Goal: Task Accomplishment & Management: Use online tool/utility

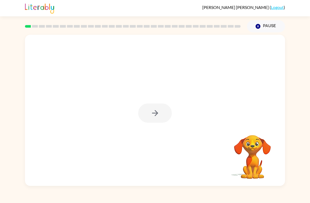
click at [166, 108] on div at bounding box center [155, 112] width 34 height 19
click at [157, 122] on button "button" at bounding box center [155, 112] width 34 height 19
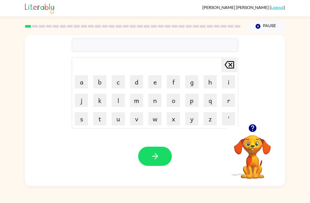
click at [195, 99] on button "p" at bounding box center [191, 100] width 13 height 13
click at [81, 80] on button "a" at bounding box center [81, 81] width 13 height 13
click at [137, 81] on button "d" at bounding box center [136, 81] width 13 height 13
click at [163, 152] on button "button" at bounding box center [155, 156] width 34 height 19
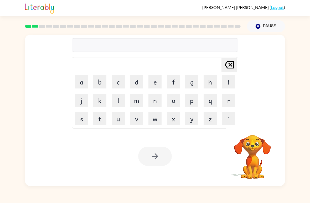
click at [192, 101] on button "p" at bounding box center [191, 100] width 13 height 13
click at [83, 77] on button "a" at bounding box center [81, 81] width 13 height 13
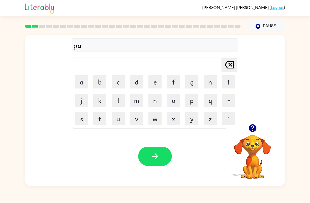
click at [156, 119] on button "w" at bounding box center [155, 118] width 13 height 13
click at [146, 156] on button "button" at bounding box center [155, 156] width 34 height 19
click at [156, 100] on button "n" at bounding box center [155, 100] width 13 height 13
click at [177, 99] on button "o" at bounding box center [173, 100] width 13 height 13
click at [231, 97] on button "r" at bounding box center [228, 100] width 13 height 13
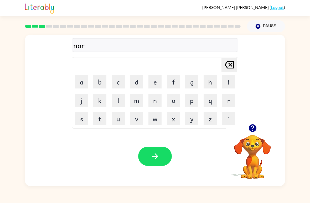
click at [103, 118] on button "t" at bounding box center [99, 118] width 13 height 13
click at [212, 83] on button "h" at bounding box center [210, 81] width 13 height 13
click at [145, 162] on button "button" at bounding box center [155, 156] width 34 height 19
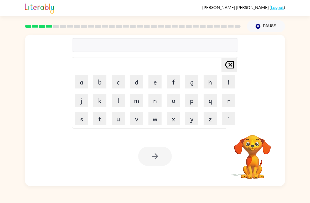
click at [83, 118] on button "s" at bounding box center [81, 118] width 13 height 13
click at [154, 117] on button "w" at bounding box center [155, 118] width 13 height 13
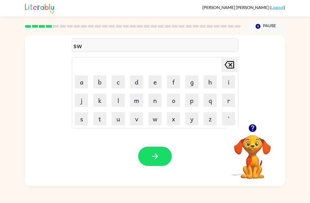
click at [231, 86] on button "i" at bounding box center [228, 81] width 13 height 13
click at [135, 96] on button "m" at bounding box center [136, 100] width 13 height 13
click at [149, 149] on button "button" at bounding box center [155, 156] width 34 height 19
click at [81, 116] on button "s" at bounding box center [81, 118] width 13 height 13
click at [119, 82] on button "c" at bounding box center [118, 81] width 13 height 13
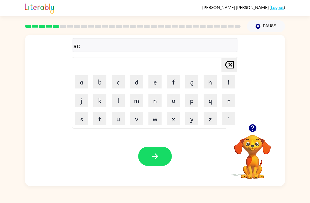
click at [176, 100] on button "o" at bounding box center [173, 100] width 13 height 13
click at [117, 118] on button "u" at bounding box center [118, 118] width 13 height 13
click at [102, 118] on button "t" at bounding box center [99, 118] width 13 height 13
click at [142, 156] on button "button" at bounding box center [155, 156] width 34 height 19
click at [162, 157] on div at bounding box center [155, 156] width 34 height 19
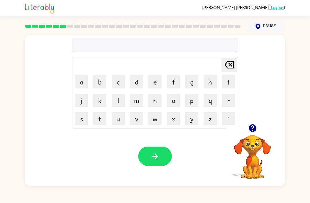
click at [254, 125] on icon "button" at bounding box center [253, 128] width 8 height 8
click at [80, 79] on button "a" at bounding box center [81, 81] width 13 height 13
click at [140, 101] on button "m" at bounding box center [136, 100] width 13 height 13
click at [234, 82] on button "i" at bounding box center [228, 81] width 13 height 13
click at [78, 85] on button "a" at bounding box center [81, 81] width 13 height 13
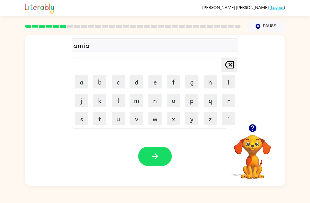
click at [145, 149] on button "button" at bounding box center [155, 156] width 34 height 19
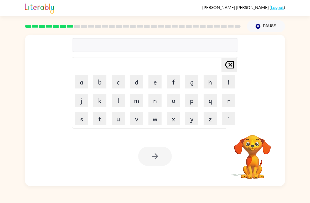
click at [115, 94] on button "l" at bounding box center [118, 100] width 13 height 13
click at [134, 100] on button "m" at bounding box center [136, 100] width 13 height 13
click at [149, 105] on button "n" at bounding box center [155, 100] width 13 height 13
click at [164, 103] on table "[PERSON_NAME] last character input a b c d e f g h i j k l m n o p q r s t u v …" at bounding box center [155, 92] width 166 height 71
click at [176, 101] on button "o" at bounding box center [173, 100] width 13 height 13
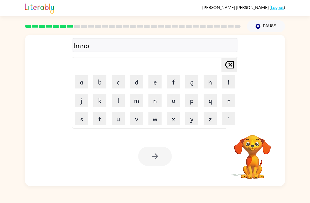
click at [228, 51] on div "lmno" at bounding box center [155, 45] width 164 height 11
click at [231, 49] on div "lmno" at bounding box center [155, 45] width 164 height 11
click at [226, 59] on icon "[PERSON_NAME] last character input" at bounding box center [229, 64] width 13 height 13
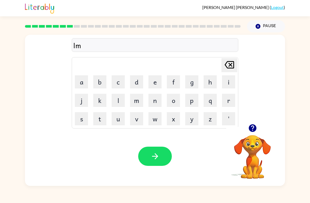
click at [237, 63] on button "[PERSON_NAME] last character input" at bounding box center [230, 65] width 16 height 14
click at [236, 63] on button "[PERSON_NAME] last character input" at bounding box center [230, 65] width 16 height 14
click at [231, 62] on icon at bounding box center [229, 64] width 9 height 7
click at [79, 115] on button "s" at bounding box center [81, 118] width 13 height 13
click at [116, 81] on button "c" at bounding box center [118, 81] width 13 height 13
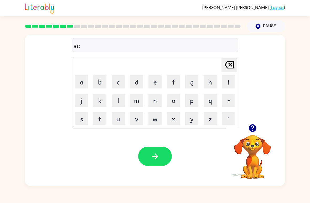
click at [228, 81] on button "i" at bounding box center [228, 81] width 13 height 13
click at [97, 77] on button "b" at bounding box center [99, 81] width 13 height 13
click at [117, 98] on button "l" at bounding box center [118, 100] width 13 height 13
click at [158, 82] on button "e" at bounding box center [155, 81] width 13 height 13
click at [156, 151] on button "button" at bounding box center [155, 156] width 34 height 19
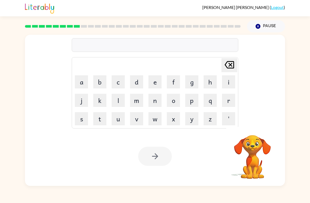
click at [163, 94] on td "n" at bounding box center [155, 100] width 18 height 18
click at [160, 100] on button "n" at bounding box center [155, 100] width 13 height 13
click at [143, 99] on button "m" at bounding box center [136, 100] width 13 height 13
click at [143, 93] on td "m" at bounding box center [137, 100] width 18 height 18
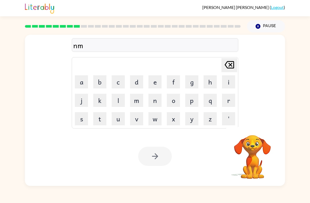
click at [164, 157] on div at bounding box center [155, 156] width 34 height 19
click at [164, 153] on div at bounding box center [155, 156] width 34 height 19
click at [157, 159] on div at bounding box center [155, 156] width 34 height 19
click at [167, 108] on td "o" at bounding box center [174, 100] width 18 height 18
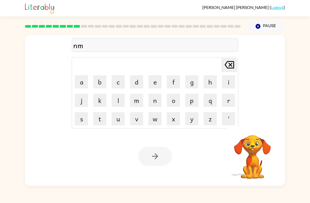
click at [195, 87] on button "g" at bounding box center [191, 81] width 13 height 13
click at [143, 98] on button "m" at bounding box center [136, 100] width 13 height 13
click at [161, 96] on button "n" at bounding box center [155, 100] width 13 height 13
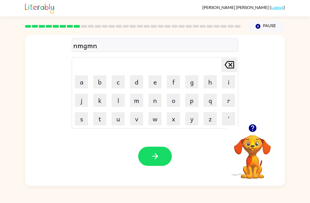
click at [230, 68] on icon at bounding box center [229, 64] width 9 height 7
click at [235, 65] on icon "[PERSON_NAME] last character input" at bounding box center [229, 64] width 13 height 13
click at [234, 64] on icon at bounding box center [229, 64] width 9 height 7
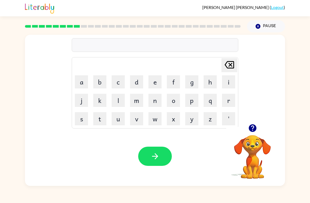
click at [234, 64] on icon at bounding box center [229, 64] width 9 height 7
click at [233, 63] on icon "[PERSON_NAME] last character input" at bounding box center [229, 64] width 13 height 13
click at [232, 63] on icon "[PERSON_NAME] last character input" at bounding box center [229, 64] width 13 height 13
click at [258, 129] on button "button" at bounding box center [252, 127] width 13 height 13
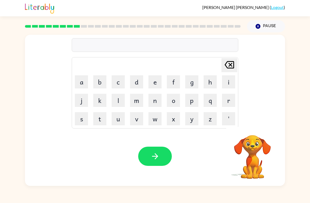
click at [142, 103] on button "m" at bounding box center [136, 100] width 13 height 13
click at [161, 104] on button "n" at bounding box center [155, 100] width 13 height 13
click at [150, 164] on button "button" at bounding box center [155, 156] width 34 height 19
click at [146, 162] on div at bounding box center [155, 156] width 34 height 19
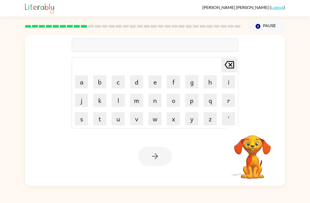
click at [192, 95] on button "p" at bounding box center [191, 100] width 13 height 13
click at [176, 99] on button "o" at bounding box center [173, 100] width 13 height 13
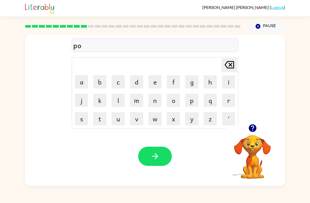
click at [230, 79] on button "i" at bounding box center [228, 81] width 13 height 13
click at [154, 99] on button "n" at bounding box center [155, 100] width 13 height 13
click at [103, 119] on button "t" at bounding box center [99, 118] width 13 height 13
click at [84, 119] on button "s" at bounding box center [81, 118] width 13 height 13
click at [154, 153] on icon "button" at bounding box center [155, 156] width 9 height 9
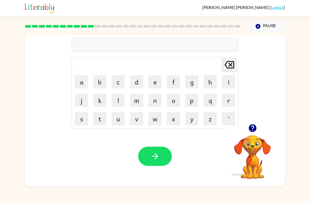
click at [133, 106] on button "m" at bounding box center [136, 100] width 13 height 13
click at [160, 162] on button "button" at bounding box center [155, 156] width 34 height 19
click at [171, 170] on div "Your browser must support playing .mp4 files to use Literably. Please try using…" at bounding box center [155, 156] width 260 height 59
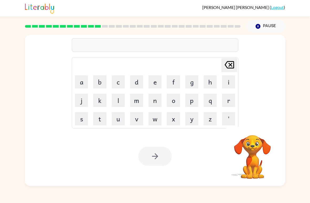
click at [165, 99] on td "o" at bounding box center [174, 100] width 18 height 18
click at [157, 98] on button "n" at bounding box center [155, 100] width 13 height 13
click at [164, 163] on div at bounding box center [155, 156] width 34 height 19
click at [160, 151] on div at bounding box center [155, 156] width 34 height 19
click at [155, 104] on button "n" at bounding box center [155, 100] width 13 height 13
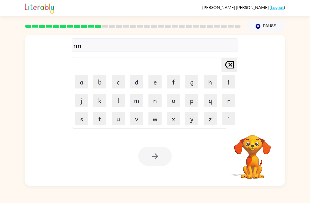
click at [158, 155] on div at bounding box center [155, 156] width 34 height 19
click at [157, 149] on div at bounding box center [155, 156] width 34 height 19
click at [159, 154] on div at bounding box center [155, 156] width 34 height 19
click at [163, 155] on button "button" at bounding box center [155, 156] width 34 height 19
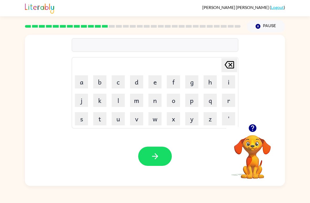
click at [150, 104] on button "n" at bounding box center [155, 100] width 13 height 13
click at [231, 62] on icon "[PERSON_NAME] last character input" at bounding box center [229, 64] width 13 height 13
click at [141, 103] on button "m" at bounding box center [136, 100] width 13 height 13
click at [231, 79] on button "i" at bounding box center [228, 81] width 13 height 13
click at [87, 117] on button "s" at bounding box center [81, 118] width 13 height 13
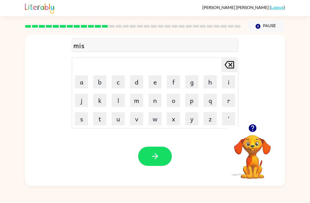
click at [85, 82] on button "a" at bounding box center [81, 81] width 13 height 13
click at [228, 63] on icon "[PERSON_NAME] last character input" at bounding box center [229, 64] width 13 height 13
click at [103, 117] on button "t" at bounding box center [99, 118] width 13 height 13
click at [80, 79] on button "a" at bounding box center [81, 81] width 13 height 13
click at [122, 78] on button "c" at bounding box center [118, 81] width 13 height 13
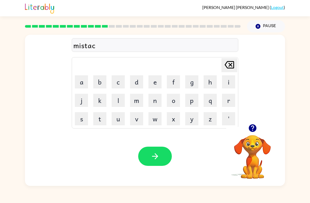
click at [149, 80] on button "e" at bounding box center [155, 81] width 13 height 13
click at [144, 170] on div "Your browser must support playing .mp4 files to use Literably. Please try using…" at bounding box center [155, 156] width 260 height 59
click at [149, 152] on button "button" at bounding box center [155, 156] width 34 height 19
click at [104, 98] on button "k" at bounding box center [99, 100] width 13 height 13
click at [230, 77] on button "i" at bounding box center [228, 81] width 13 height 13
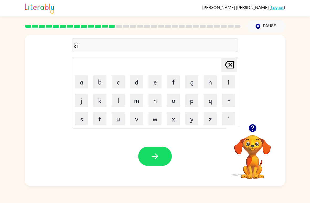
click at [161, 102] on button "n" at bounding box center [155, 100] width 13 height 13
click at [155, 79] on button "e" at bounding box center [155, 81] width 13 height 13
click at [156, 84] on button "e" at bounding box center [155, 81] width 13 height 13
click at [186, 125] on button "y" at bounding box center [191, 118] width 13 height 13
click at [155, 159] on icon "button" at bounding box center [155, 156] width 6 height 6
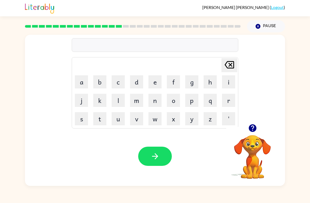
click at [118, 106] on button "l" at bounding box center [118, 100] width 13 height 13
click at [120, 108] on td "l" at bounding box center [118, 100] width 18 height 18
click at [119, 120] on button "u" at bounding box center [118, 118] width 13 height 13
click at [237, 69] on button "[PERSON_NAME] last character input" at bounding box center [230, 65] width 16 height 14
click at [230, 63] on icon "[PERSON_NAME] last character input" at bounding box center [229, 64] width 13 height 13
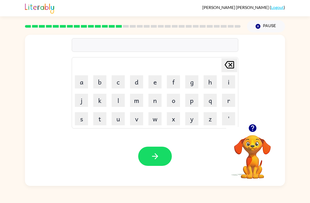
click at [140, 106] on button "m" at bounding box center [136, 100] width 13 height 13
click at [156, 150] on button "button" at bounding box center [155, 156] width 34 height 19
click at [156, 150] on div at bounding box center [155, 156] width 34 height 19
click at [117, 78] on button "c" at bounding box center [118, 81] width 13 height 13
click at [176, 99] on button "o" at bounding box center [173, 100] width 13 height 13
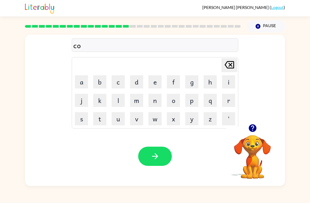
click at [230, 101] on button "r" at bounding box center [228, 100] width 13 height 13
click at [135, 79] on button "d" at bounding box center [136, 81] width 13 height 13
click at [154, 161] on button "button" at bounding box center [155, 156] width 34 height 19
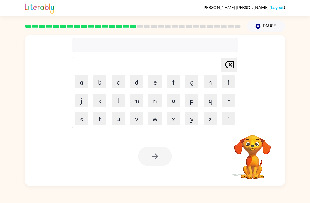
click at [208, 113] on button "z" at bounding box center [210, 118] width 13 height 13
click at [230, 78] on button "i" at bounding box center [228, 81] width 13 height 13
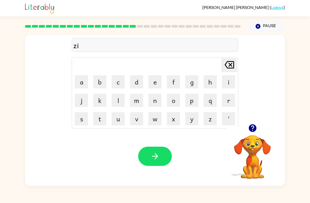
click at [194, 98] on button "p" at bounding box center [191, 100] width 13 height 13
click at [150, 156] on button "button" at bounding box center [155, 156] width 34 height 19
click at [139, 79] on button "d" at bounding box center [136, 81] width 13 height 13
click at [138, 78] on button "d" at bounding box center [136, 81] width 13 height 13
click at [229, 65] on icon "[PERSON_NAME] last character input" at bounding box center [229, 64] width 13 height 13
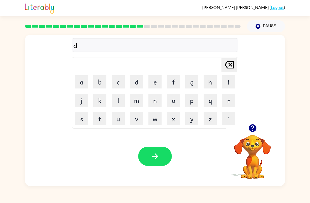
click at [229, 98] on button "r" at bounding box center [228, 100] width 13 height 13
click at [178, 98] on button "o" at bounding box center [173, 100] width 13 height 13
click at [196, 96] on button "p" at bounding box center [191, 100] width 13 height 13
click at [230, 83] on button "i" at bounding box center [228, 81] width 13 height 13
click at [154, 101] on button "n" at bounding box center [155, 100] width 13 height 13
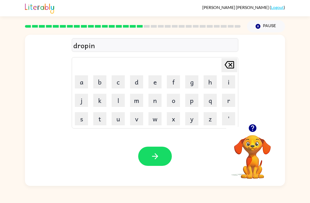
click at [195, 87] on button "g" at bounding box center [191, 81] width 13 height 13
click at [151, 155] on icon "button" at bounding box center [155, 156] width 9 height 9
click at [83, 119] on button "s" at bounding box center [81, 118] width 13 height 13
click at [76, 82] on button "a" at bounding box center [81, 81] width 13 height 13
click at [223, 57] on div "sa [PERSON_NAME] last character input a b c d e f g h i j k l m n o p q r s t u…" at bounding box center [155, 79] width 167 height 98
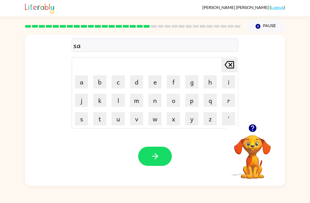
click at [250, 129] on icon "button" at bounding box center [253, 128] width 8 height 8
click at [228, 67] on icon "[PERSON_NAME] last character input" at bounding box center [229, 64] width 13 height 13
click at [227, 67] on icon at bounding box center [229, 64] width 9 height 7
click at [231, 70] on icon "[PERSON_NAME] last character input" at bounding box center [229, 64] width 13 height 13
click at [211, 83] on button "h" at bounding box center [210, 81] width 13 height 13
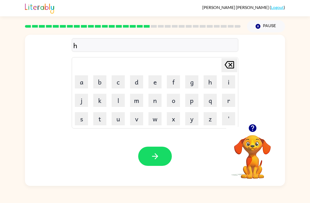
click at [160, 85] on button "e" at bounding box center [155, 81] width 13 height 13
click at [233, 99] on button "r" at bounding box center [228, 100] width 13 height 13
click at [155, 164] on button "button" at bounding box center [155, 156] width 34 height 19
click at [233, 99] on button "r" at bounding box center [228, 100] width 13 height 13
click at [159, 82] on button "e" at bounding box center [155, 81] width 13 height 13
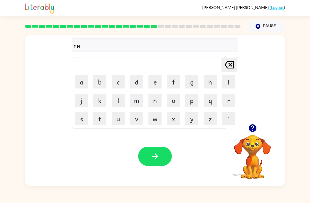
click at [80, 80] on button "a" at bounding box center [81, 81] width 13 height 13
click at [115, 79] on button "c" at bounding box center [118, 81] width 13 height 13
click at [207, 83] on button "h" at bounding box center [210, 81] width 13 height 13
click at [156, 163] on button "button" at bounding box center [155, 156] width 34 height 19
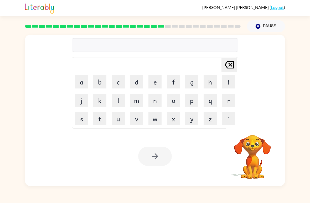
click at [197, 100] on button "p" at bounding box center [191, 100] width 13 height 13
click at [83, 74] on td "a" at bounding box center [82, 82] width 18 height 18
click at [77, 79] on button "a" at bounding box center [81, 81] width 13 height 13
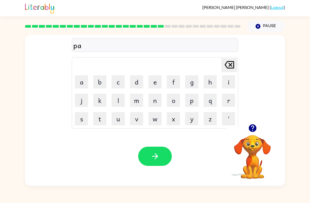
click at [256, 125] on icon "button" at bounding box center [252, 127] width 9 height 9
click at [255, 125] on div "pa [PERSON_NAME] last character input a b c d e f g h i j k l m n o p q r s t u…" at bounding box center [155, 110] width 260 height 151
click at [231, 67] on icon "[PERSON_NAME] last character input" at bounding box center [229, 64] width 13 height 13
click at [211, 80] on button "h" at bounding box center [210, 81] width 13 height 13
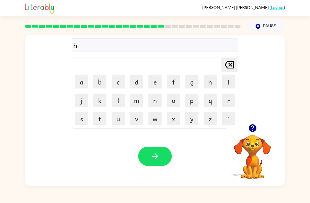
click at [234, 81] on button "i" at bounding box center [228, 81] width 13 height 13
click at [153, 100] on button "n" at bounding box center [155, 100] width 13 height 13
click at [104, 122] on button "t" at bounding box center [99, 118] width 13 height 13
click at [158, 82] on button "e" at bounding box center [155, 81] width 13 height 13
click at [134, 80] on button "d" at bounding box center [136, 81] width 13 height 13
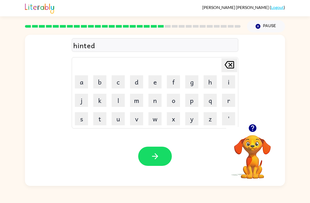
click at [165, 159] on button "button" at bounding box center [155, 156] width 34 height 19
click at [231, 103] on button "r" at bounding box center [228, 100] width 13 height 13
click at [226, 82] on button "i" at bounding box center [228, 81] width 13 height 13
click at [117, 82] on button "c" at bounding box center [118, 81] width 13 height 13
click at [156, 83] on button "e" at bounding box center [155, 81] width 13 height 13
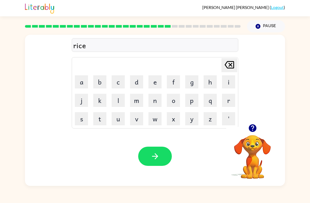
click at [152, 157] on icon "button" at bounding box center [155, 156] width 9 height 9
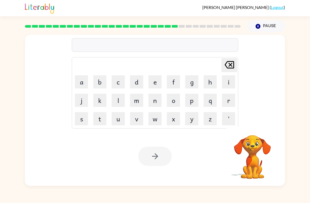
click at [256, 110] on div "[PERSON_NAME] last character input a b c d e f g h i j k l m n o p q r s t u v …" at bounding box center [155, 79] width 260 height 89
click at [133, 102] on button "m" at bounding box center [136, 100] width 13 height 13
click at [120, 94] on button "l" at bounding box center [118, 100] width 13 height 13
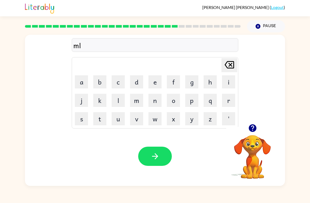
click at [159, 169] on div "Your browser must support playing .mp4 files to use Literably. Please try using…" at bounding box center [155, 156] width 260 height 59
click at [158, 159] on icon "button" at bounding box center [155, 156] width 9 height 9
click at [254, 128] on icon "button" at bounding box center [252, 127] width 9 height 9
click at [235, 96] on button "r" at bounding box center [228, 100] width 13 height 13
click at [82, 75] on button "a" at bounding box center [81, 81] width 13 height 13
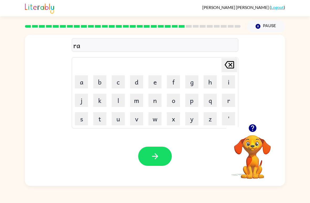
click at [136, 98] on button "m" at bounding box center [136, 100] width 13 height 13
click at [84, 77] on button "a" at bounding box center [81, 81] width 13 height 13
click at [231, 102] on button "r" at bounding box center [228, 100] width 13 height 13
click at [98, 103] on button "k" at bounding box center [99, 100] width 13 height 13
click at [150, 164] on button "button" at bounding box center [155, 156] width 34 height 19
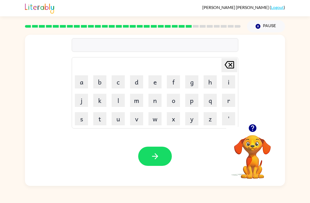
click at [84, 80] on button "a" at bounding box center [81, 81] width 13 height 13
click at [137, 80] on button "d" at bounding box center [136, 81] width 13 height 13
click at [134, 125] on button "v" at bounding box center [136, 118] width 13 height 13
click at [78, 83] on button "a" at bounding box center [81, 81] width 13 height 13
click at [158, 103] on button "n" at bounding box center [155, 100] width 13 height 13
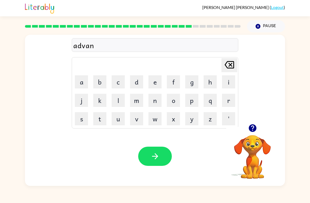
click at [85, 122] on button "s" at bounding box center [81, 118] width 13 height 13
click at [228, 82] on button "i" at bounding box center [228, 81] width 13 height 13
click at [156, 100] on button "n" at bounding box center [155, 100] width 13 height 13
click at [194, 87] on button "g" at bounding box center [191, 81] width 13 height 13
click at [142, 166] on div "Your browser must support playing .mp4 files to use Literably. Please try using…" at bounding box center [155, 156] width 260 height 59
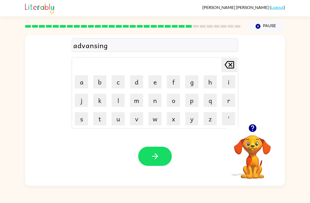
click at [148, 165] on button "button" at bounding box center [155, 156] width 34 height 19
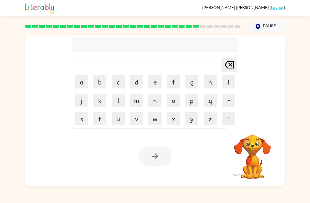
click at [82, 117] on button "s" at bounding box center [81, 118] width 13 height 13
click at [156, 104] on button "n" at bounding box center [155, 100] width 13 height 13
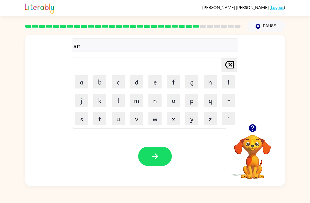
click at [120, 97] on button "l" at bounding box center [118, 100] width 13 height 13
click at [97, 122] on button "t" at bounding box center [99, 118] width 13 height 13
click at [156, 163] on button "button" at bounding box center [155, 156] width 34 height 19
click at [151, 157] on div at bounding box center [155, 156] width 34 height 19
click at [139, 81] on button "d" at bounding box center [136, 81] width 13 height 13
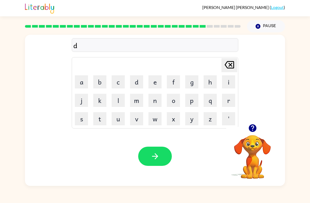
click at [80, 78] on button "a" at bounding box center [81, 81] width 13 height 13
click at [84, 114] on button "s" at bounding box center [81, 118] width 13 height 13
click at [119, 78] on button "c" at bounding box center [118, 81] width 13 height 13
click at [79, 80] on button "a" at bounding box center [81, 81] width 13 height 13
click at [139, 119] on button "v" at bounding box center [136, 118] width 13 height 13
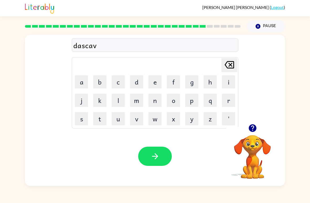
click at [157, 79] on button "e" at bounding box center [155, 81] width 13 height 13
click at [231, 102] on button "r" at bounding box center [228, 100] width 13 height 13
click at [139, 159] on button "button" at bounding box center [155, 156] width 34 height 19
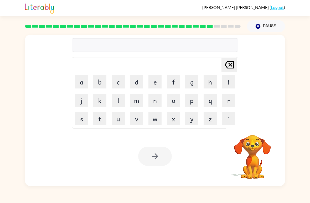
click at [137, 101] on button "m" at bounding box center [136, 100] width 13 height 13
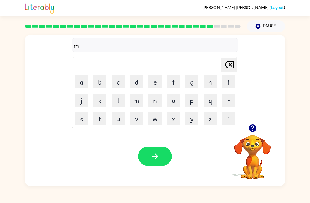
click at [175, 99] on button "o" at bounding box center [173, 100] width 13 height 13
click at [156, 102] on button "n" at bounding box center [155, 100] width 13 height 13
click at [155, 80] on button "e" at bounding box center [155, 81] width 13 height 13
click at [159, 154] on icon "button" at bounding box center [155, 156] width 9 height 9
click at [155, 119] on button "w" at bounding box center [155, 118] width 13 height 13
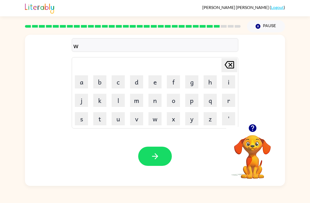
click at [156, 80] on button "e" at bounding box center [155, 81] width 13 height 13
click at [124, 102] on button "l" at bounding box center [118, 100] width 13 height 13
click at [167, 151] on button "button" at bounding box center [155, 156] width 34 height 19
click at [253, 125] on icon "button" at bounding box center [253, 128] width 8 height 8
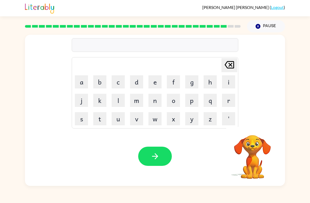
click at [253, 125] on div "[PERSON_NAME] last character input a b c d e f g h i j k l m n o p q r s t u v …" at bounding box center [155, 110] width 260 height 151
click at [216, 1] on div "[PERSON_NAME] ( Logout )" at bounding box center [155, 8] width 260 height 16
click at [229, 70] on icon "[PERSON_NAME] last character input" at bounding box center [229, 64] width 13 height 13
click at [251, 128] on icon "button" at bounding box center [253, 128] width 8 height 8
click at [99, 77] on button "b" at bounding box center [99, 81] width 13 height 13
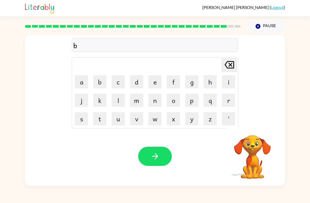
click at [159, 81] on button "e" at bounding box center [155, 81] width 13 height 13
click at [161, 102] on button "n" at bounding box center [155, 100] width 13 height 13
click at [97, 115] on button "t" at bounding box center [99, 118] width 13 height 13
click at [152, 160] on icon "button" at bounding box center [155, 156] width 9 height 9
click at [96, 100] on button "k" at bounding box center [99, 100] width 13 height 13
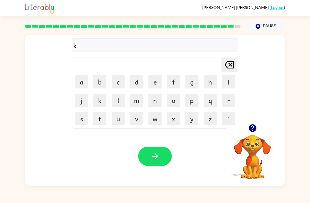
click at [163, 153] on button "button" at bounding box center [155, 156] width 34 height 19
